Goal: Communication & Community: Participate in discussion

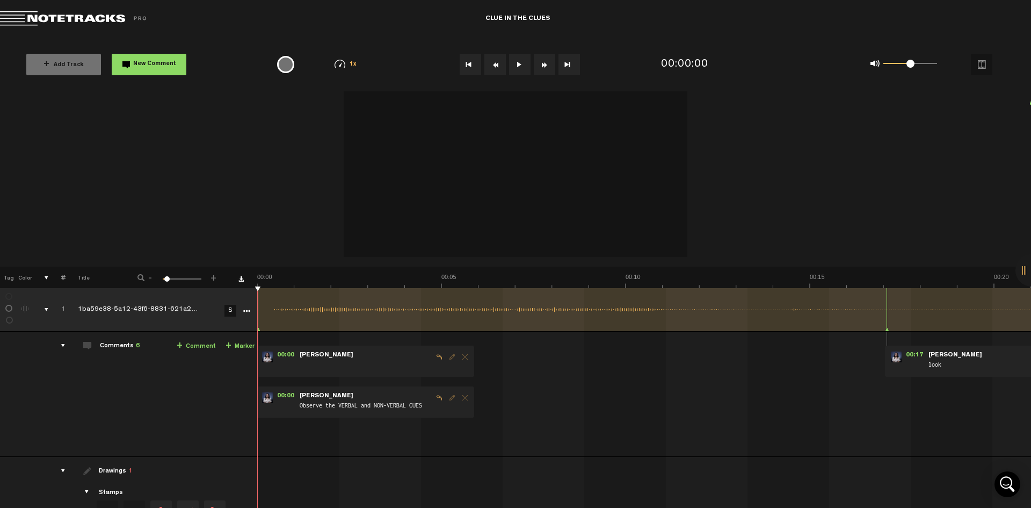
click at [117, 345] on div "Comments 6" at bounding box center [120, 346] width 40 height 9
click at [99, 343] on td "Comments 6 + Comment + Marker" at bounding box center [162, 393] width 192 height 125
drag, startPoint x: 99, startPoint y: 343, endPoint x: 89, endPoint y: 350, distance: 13.1
click at [99, 344] on td "Comments 6 + Comment + Marker" at bounding box center [162, 393] width 192 height 125
click at [88, 347] on span at bounding box center [87, 345] width 9 height 9
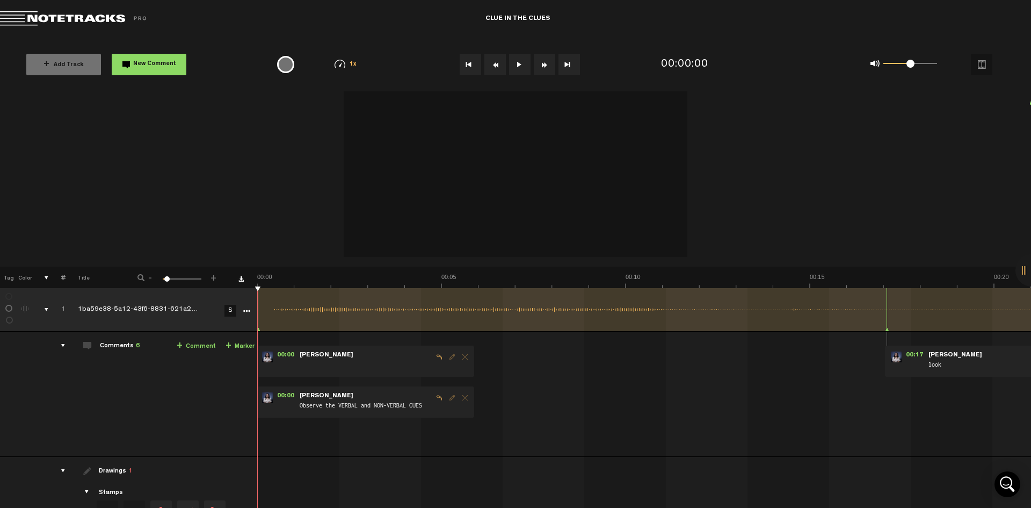
click at [63, 343] on div "comments" at bounding box center [58, 345] width 17 height 11
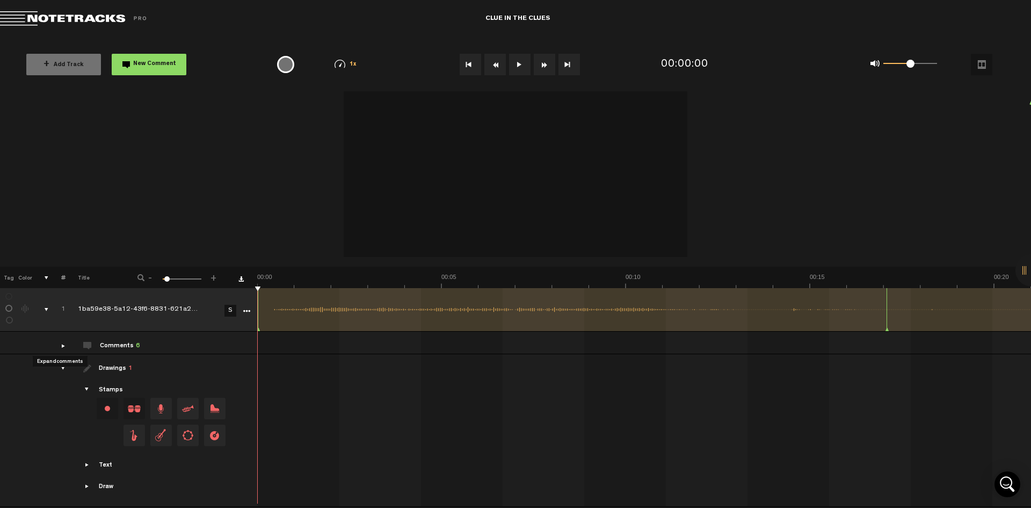
click at [64, 342] on div "comments" at bounding box center [58, 345] width 17 height 11
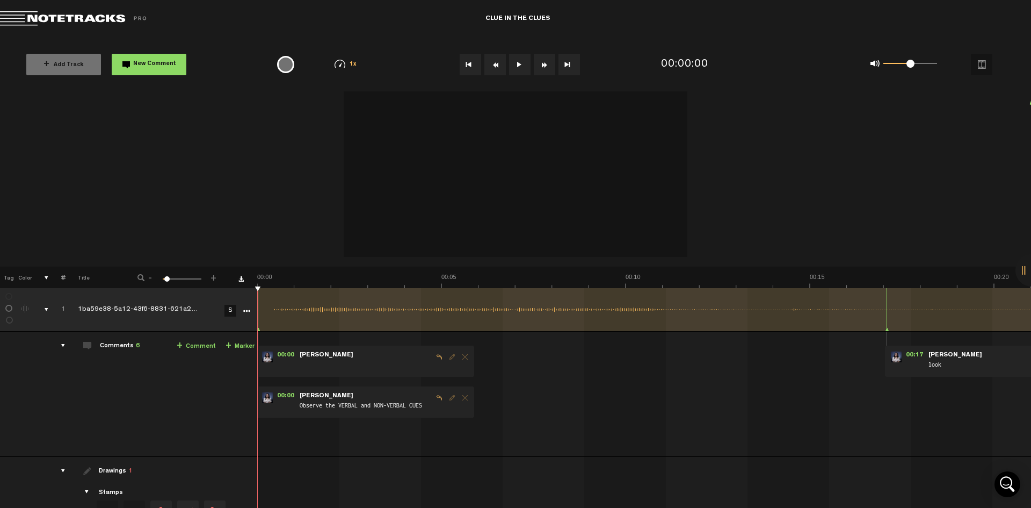
click at [133, 60] on button "New Comment" at bounding box center [149, 64] width 75 height 21
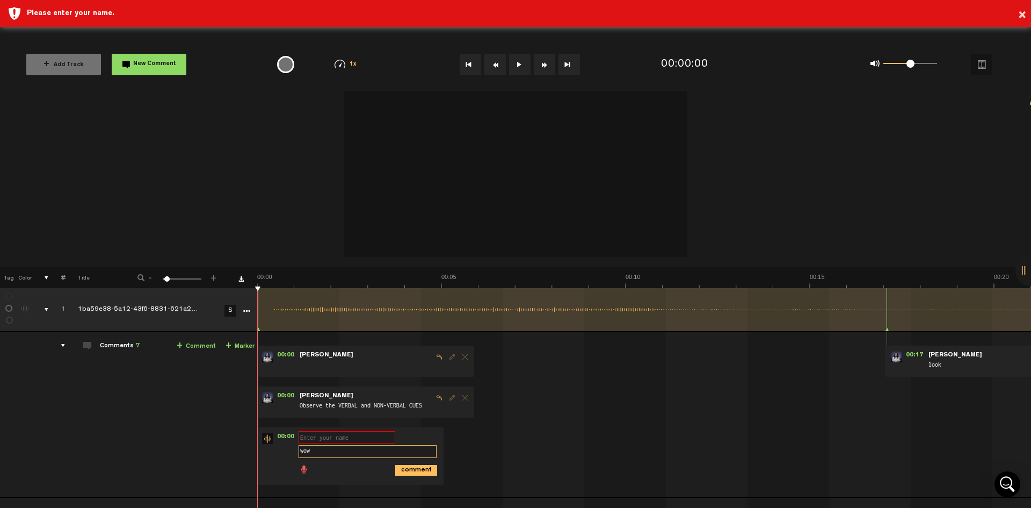
type textarea "wow"
click at [424, 472] on icon "comment" at bounding box center [416, 470] width 42 height 11
click at [357, 433] on input "text" at bounding box center [347, 437] width 97 height 13
type input "stephanie"
click at [423, 471] on icon "comment" at bounding box center [416, 470] width 42 height 11
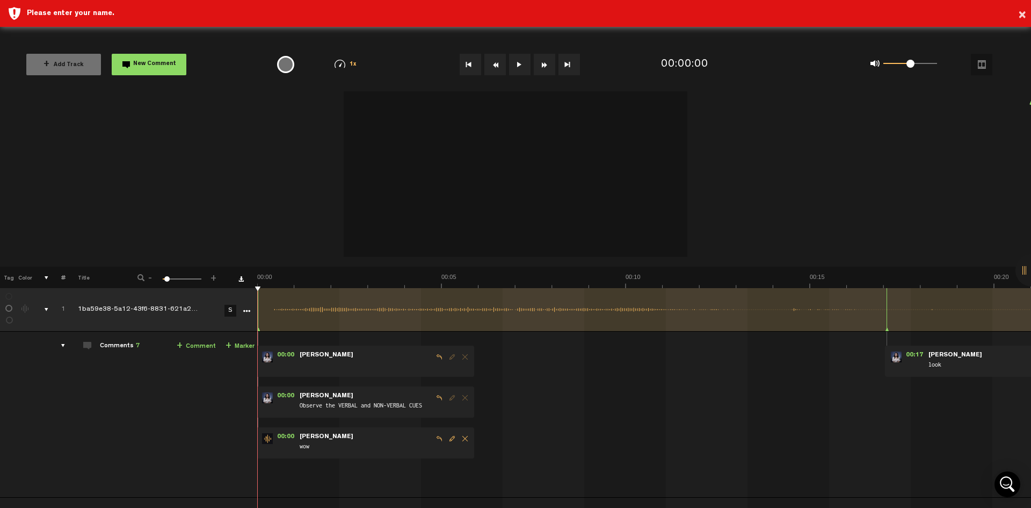
click at [519, 67] on button at bounding box center [519, 64] width 21 height 21
click at [524, 70] on button at bounding box center [519, 64] width 21 height 21
click at [472, 61] on button "Go to beginning" at bounding box center [470, 64] width 21 height 21
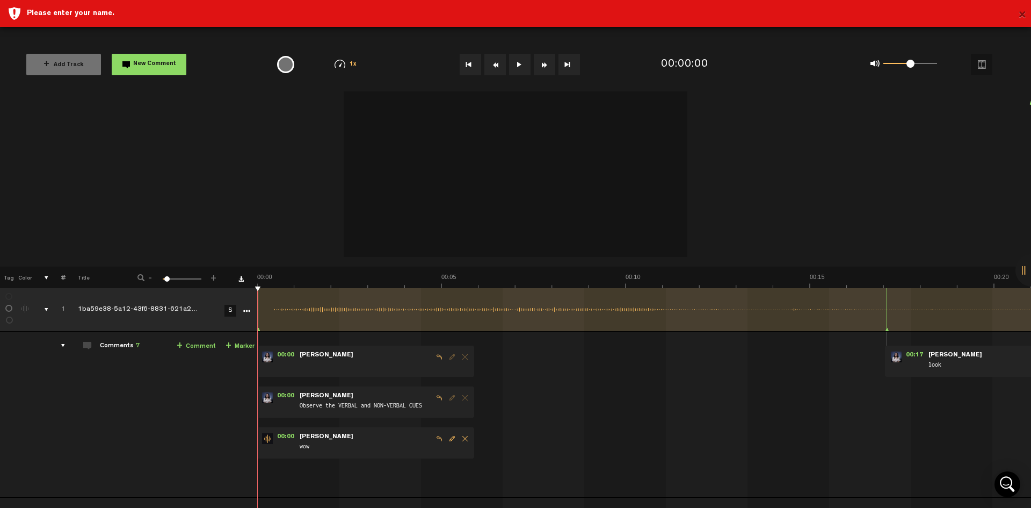
click at [1024, 13] on button "×" at bounding box center [1022, 15] width 8 height 21
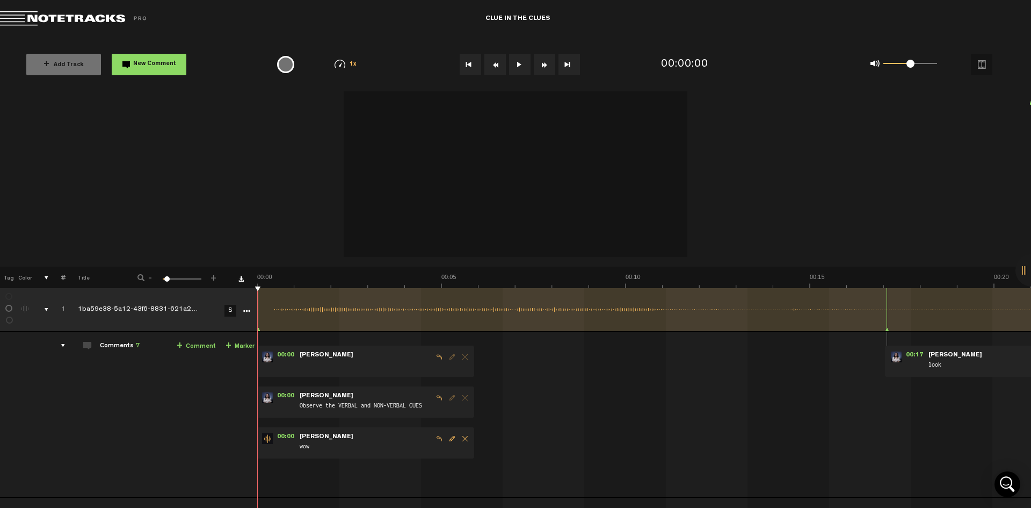
click at [515, 66] on button at bounding box center [519, 64] width 21 height 21
click at [521, 59] on button at bounding box center [519, 64] width 21 height 21
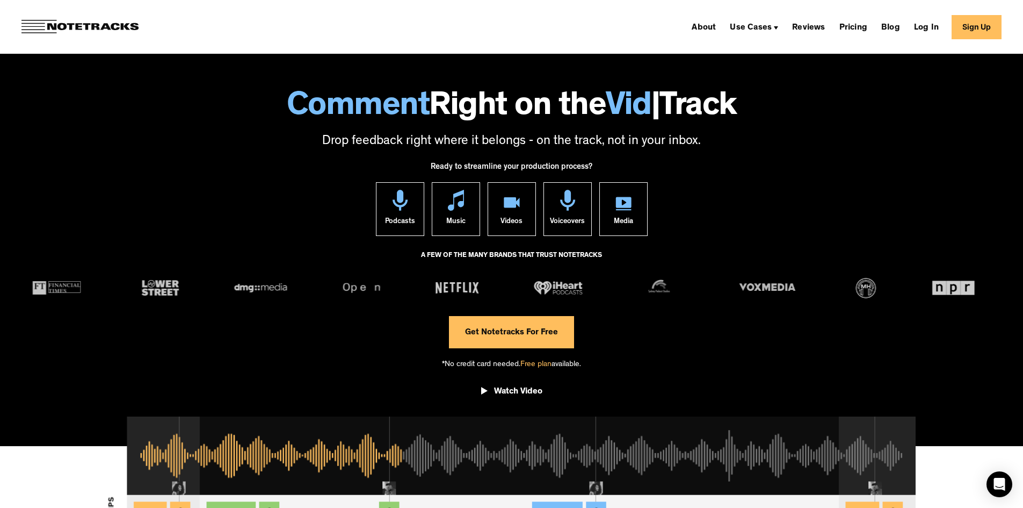
click at [995, 20] on link "Sign Up" at bounding box center [977, 27] width 50 height 24
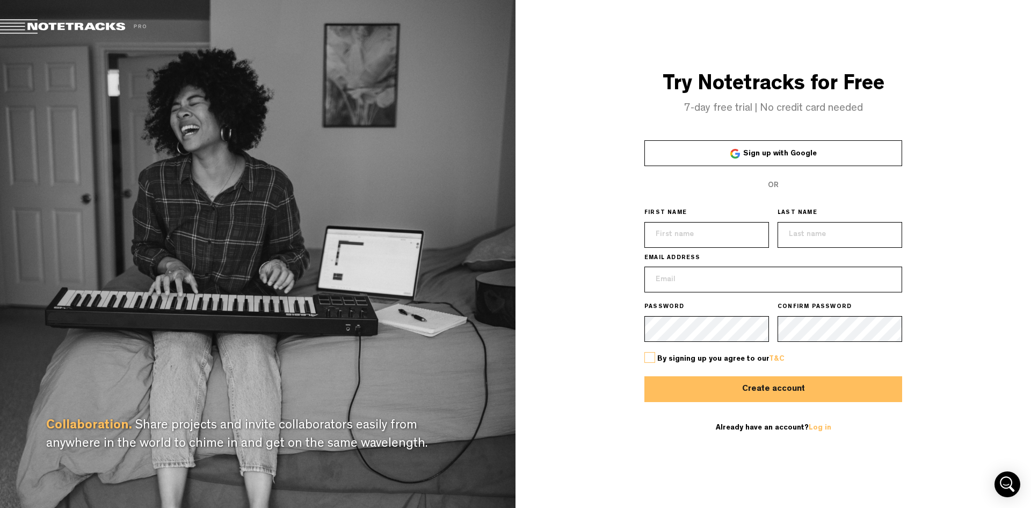
click at [803, 146] on link "Sign up with Google" at bounding box center [773, 153] width 258 height 26
click at [786, 164] on link "Sign up with Google" at bounding box center [773, 153] width 258 height 26
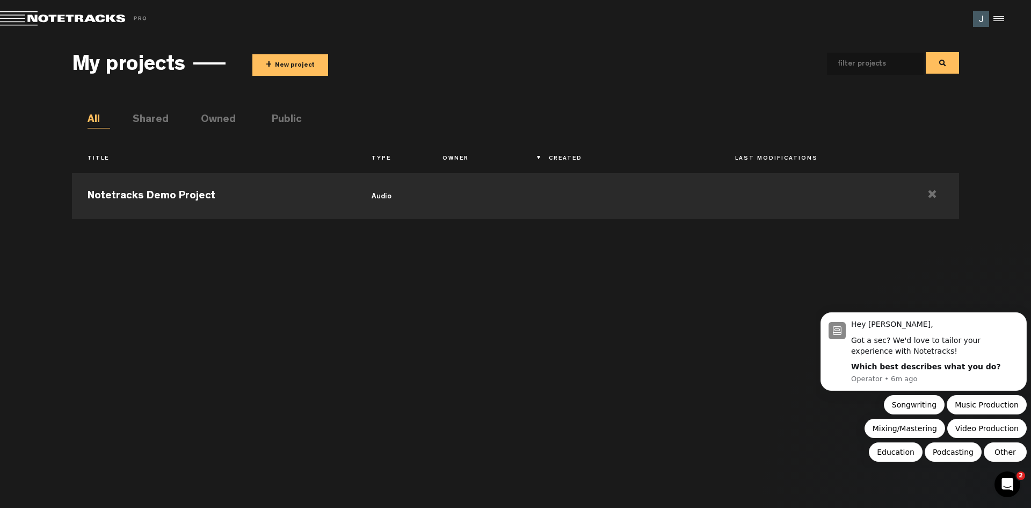
click at [983, 21] on img at bounding box center [981, 19] width 16 height 16
click at [976, 18] on img at bounding box center [981, 19] width 16 height 16
click at [993, 13] on div at bounding box center [997, 19] width 16 height 16
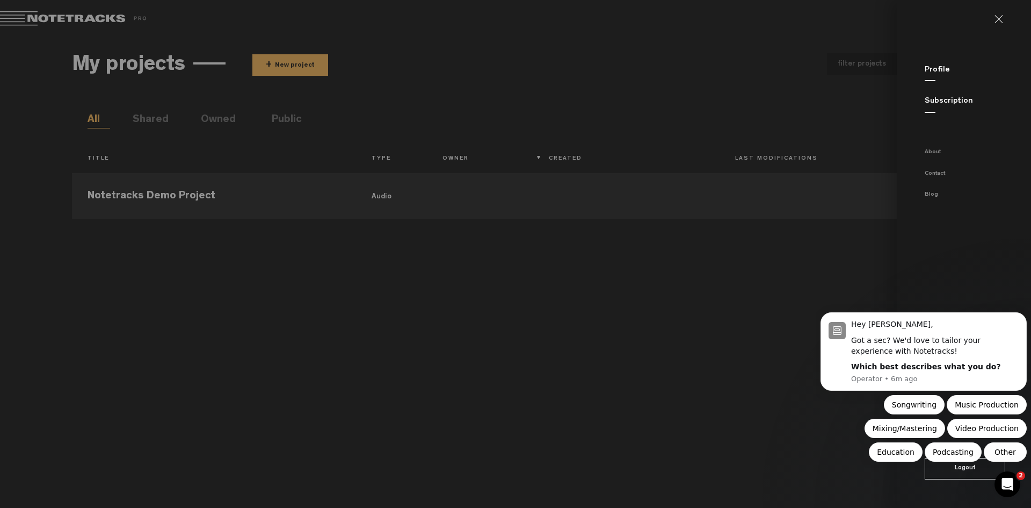
click at [951, 478] on button "Logout" at bounding box center [965, 468] width 81 height 21
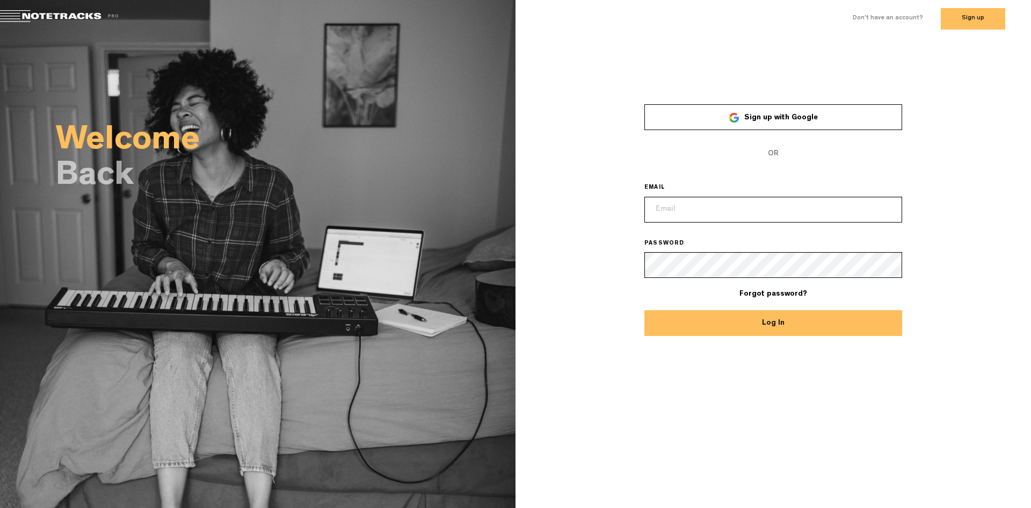
click at [755, 119] on span "Sign up with Google" at bounding box center [781, 118] width 74 height 8
